Goal: Obtain resource: Download file/media

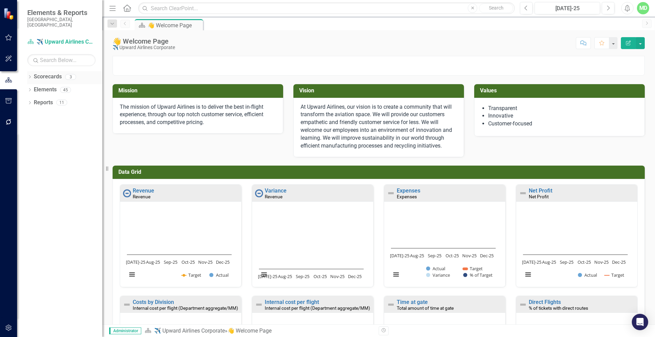
click at [52, 73] on link "Scorecards" at bounding box center [48, 77] width 28 height 8
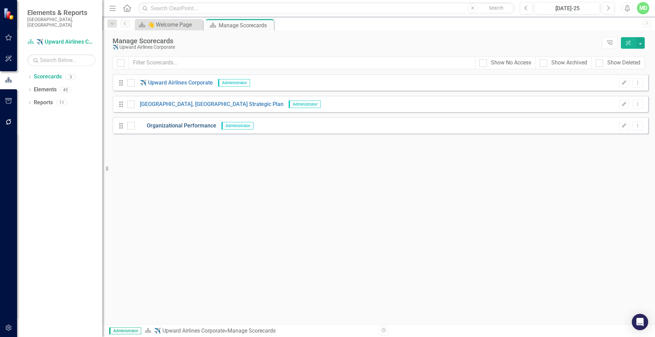
click at [184, 127] on link "Organizational Performance" at bounding box center [176, 126] width 82 height 8
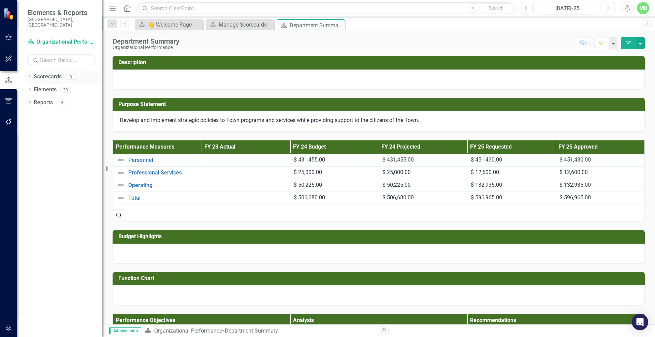
click at [52, 73] on link "Scorecards" at bounding box center [48, 77] width 28 height 8
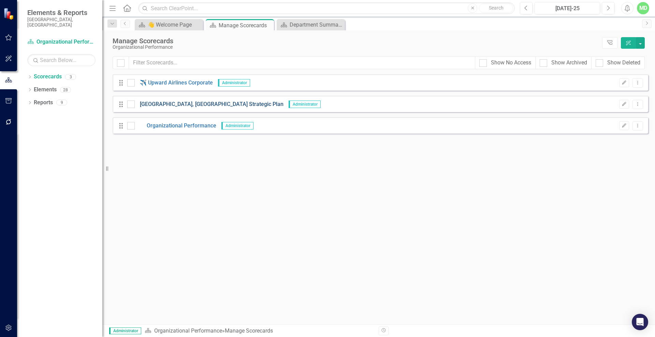
click at [157, 104] on link "[GEOGRAPHIC_DATA], [GEOGRAPHIC_DATA] Strategic Plan" at bounding box center [209, 105] width 149 height 8
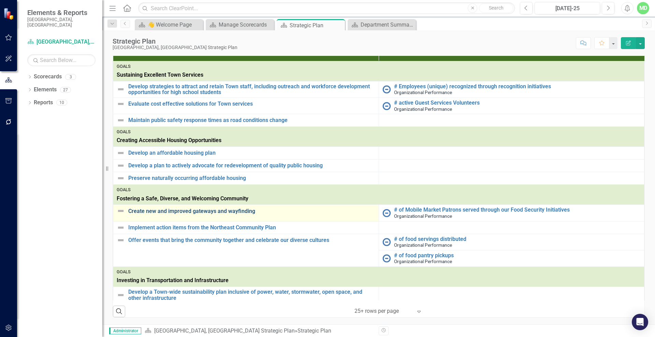
click at [247, 211] on link "Create new and improved gateways and wayfinding" at bounding box center [251, 211] width 247 height 6
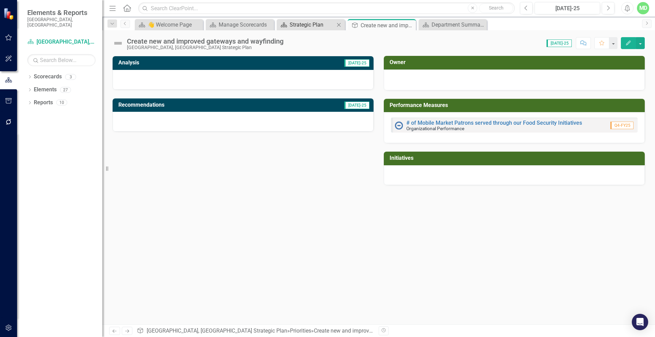
click at [312, 25] on div "Strategic Plan" at bounding box center [312, 24] width 45 height 9
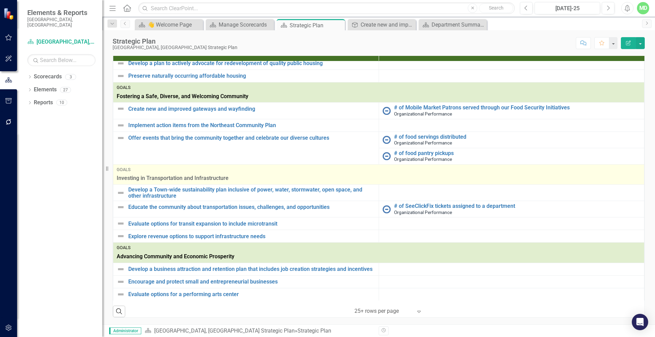
scroll to position [124, 0]
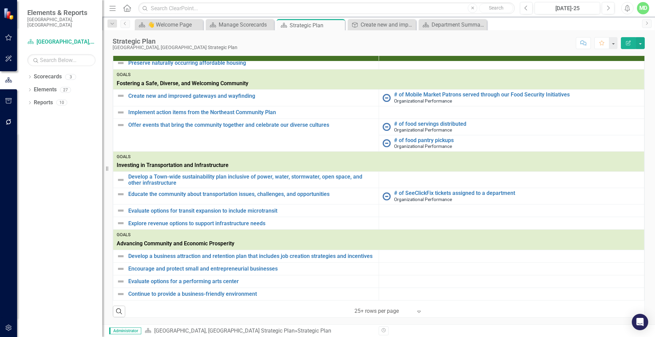
drag, startPoint x: 392, startPoint y: 256, endPoint x: 389, endPoint y: 270, distance: 14.5
drag, startPoint x: 389, startPoint y: 270, endPoint x: 421, endPoint y: 310, distance: 50.4
click at [421, 310] on div "Expand" at bounding box center [420, 312] width 10 height 12
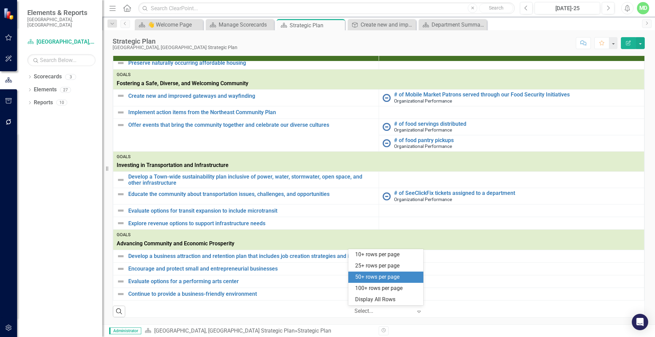
click at [383, 273] on div "50+ rows per page" at bounding box center [385, 277] width 75 height 11
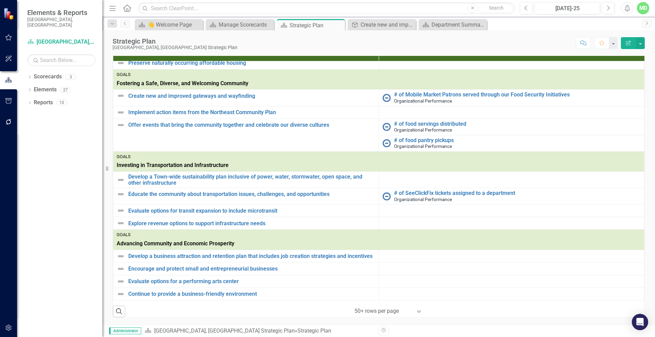
click at [417, 311] on icon "Expand" at bounding box center [418, 311] width 7 height 5
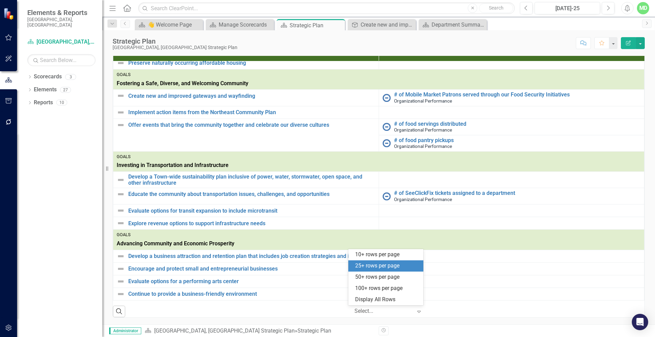
click at [380, 265] on div "25+ rows per page" at bounding box center [387, 266] width 64 height 8
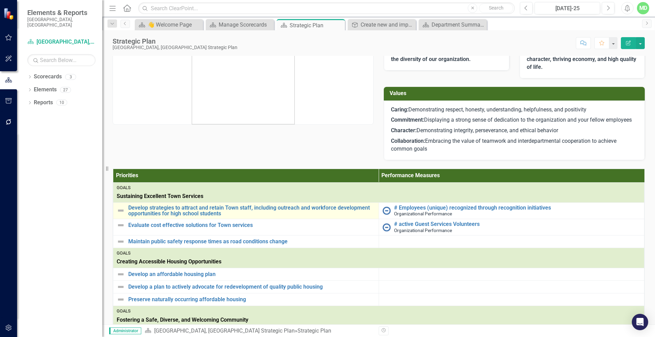
scroll to position [0, 0]
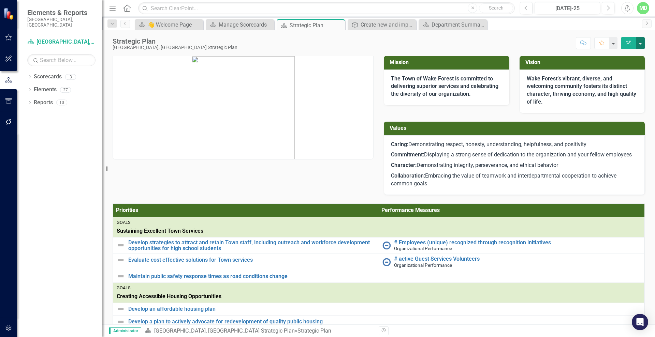
click at [642, 41] on button "button" at bounding box center [640, 43] width 9 height 12
click at [626, 95] on link "PDF Export to PDF" at bounding box center [616, 95] width 55 height 13
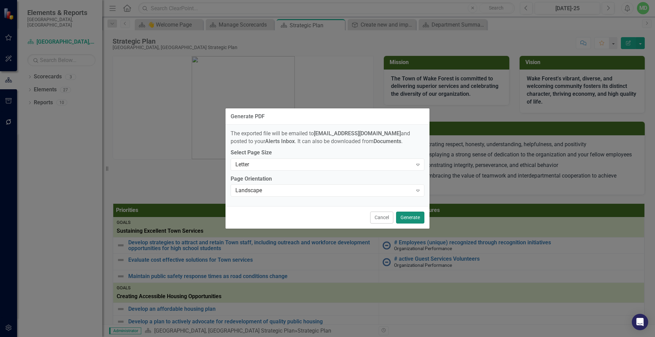
click at [408, 217] on button "Generate" at bounding box center [410, 218] width 28 height 12
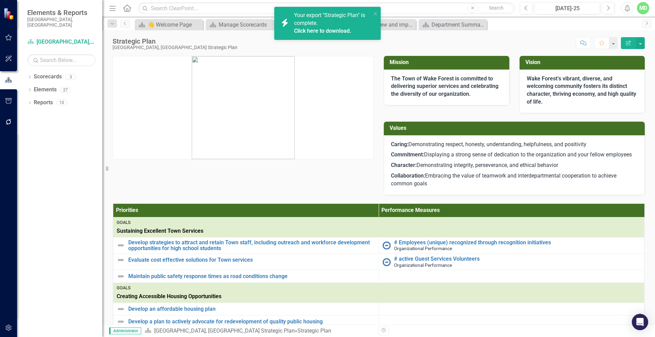
click at [314, 33] on link "Click here to download." at bounding box center [322, 31] width 57 height 6
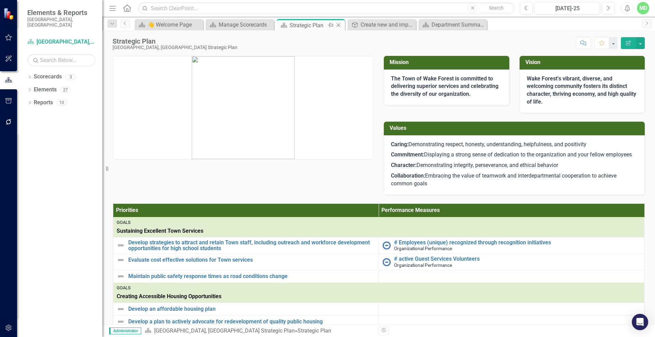
click at [337, 24] on icon at bounding box center [339, 26] width 4 height 4
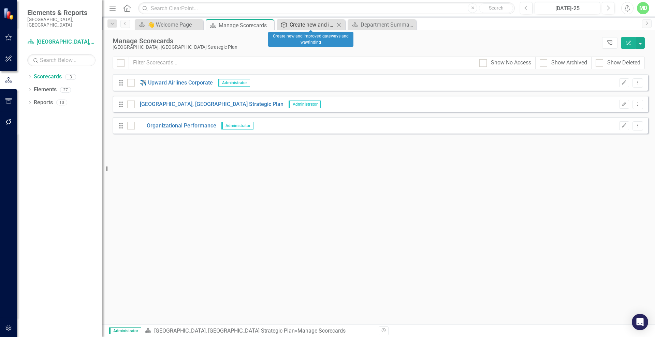
click at [318, 24] on div "Create new and improved gateways and wayfinding" at bounding box center [312, 24] width 45 height 9
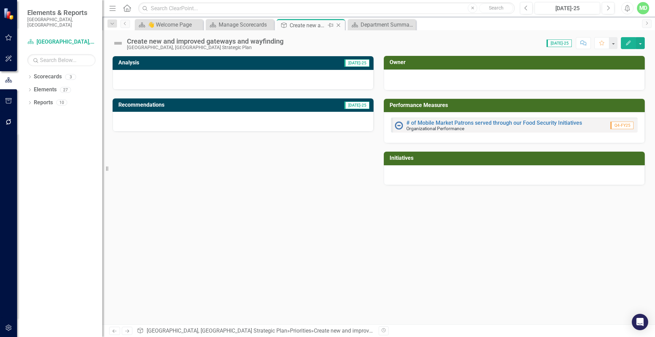
click at [340, 24] on icon "Close" at bounding box center [338, 25] width 7 height 5
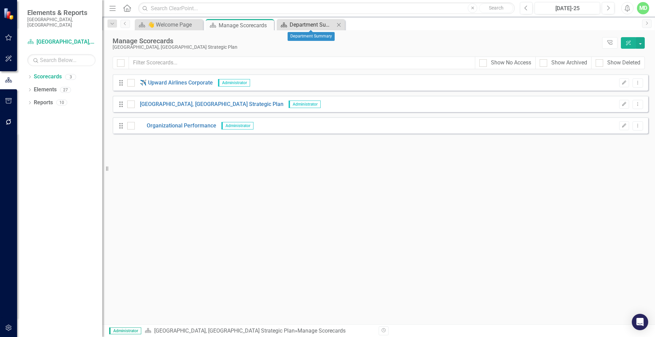
click at [314, 26] on div "Department Summary" at bounding box center [312, 24] width 45 height 9
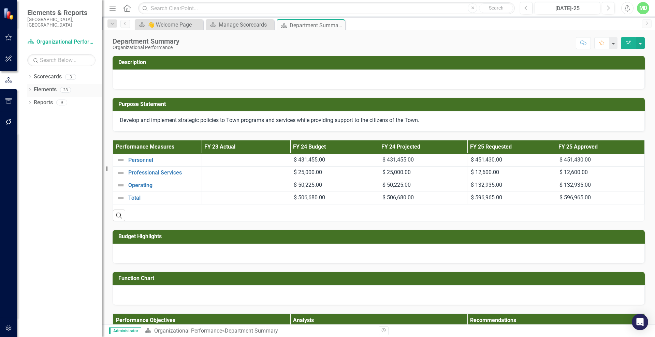
click at [44, 86] on link "Elements" at bounding box center [45, 90] width 23 height 8
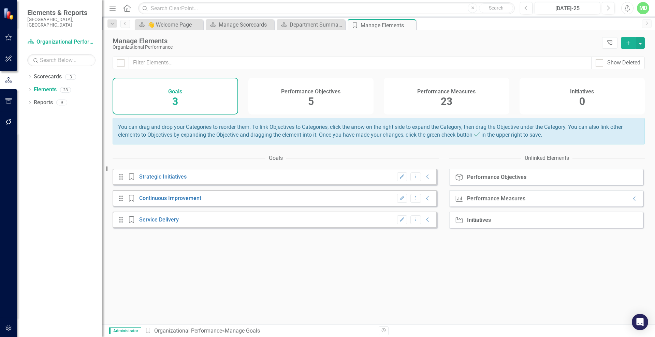
click at [196, 94] on div "Goals 3" at bounding box center [176, 96] width 126 height 37
click at [155, 180] on link "Strategic Initiatives" at bounding box center [162, 177] width 47 height 6
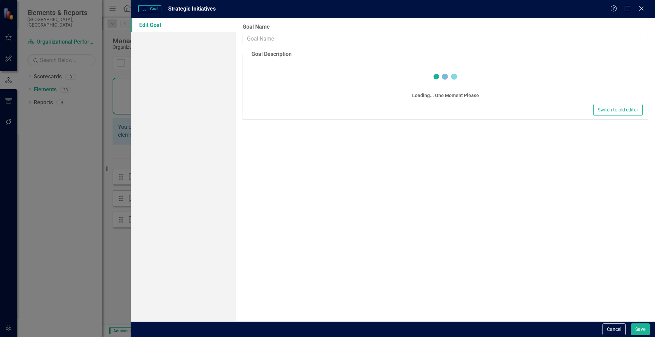
type input "Strategic Initiatives"
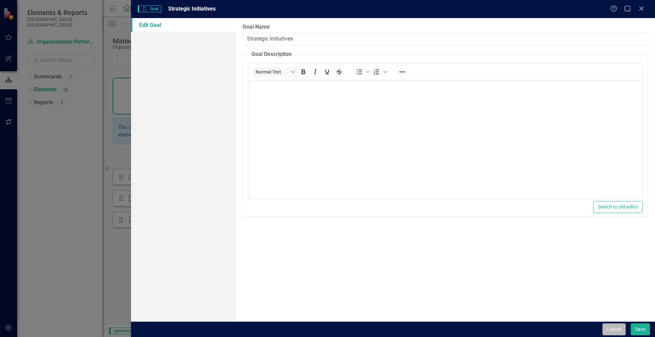
click at [618, 328] on button "Cancel" at bounding box center [613, 330] width 23 height 12
